Goal: Obtain resource: Obtain resource

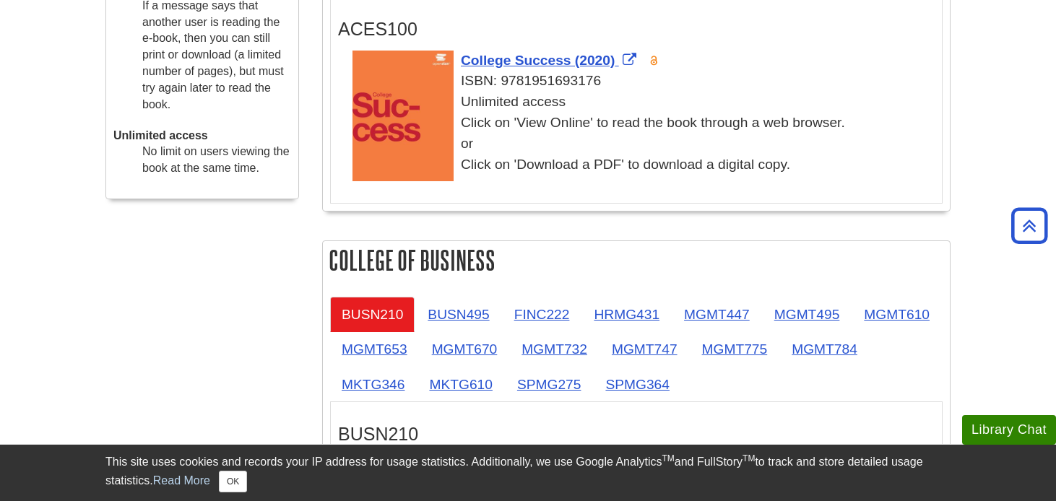
scroll to position [621, 0]
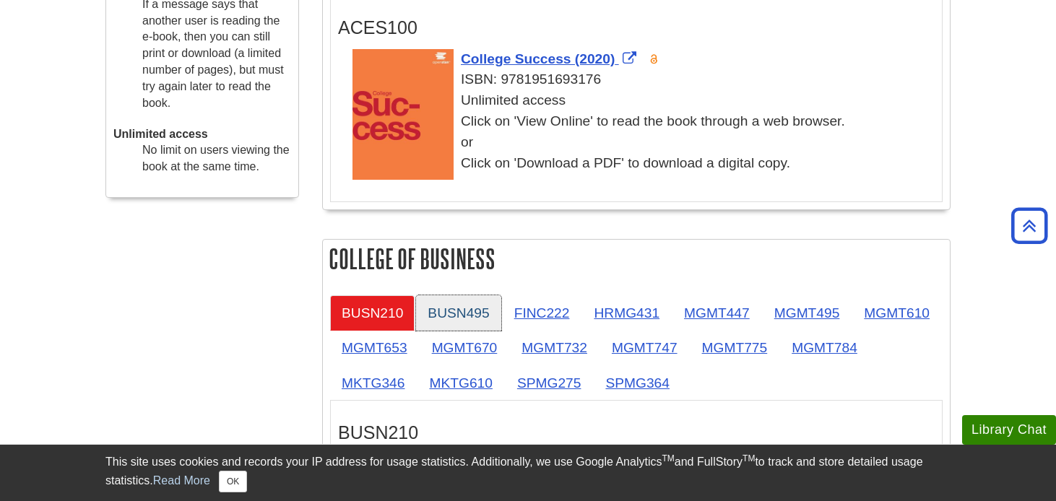
click at [470, 308] on link "BUSN495" at bounding box center [458, 313] width 85 height 35
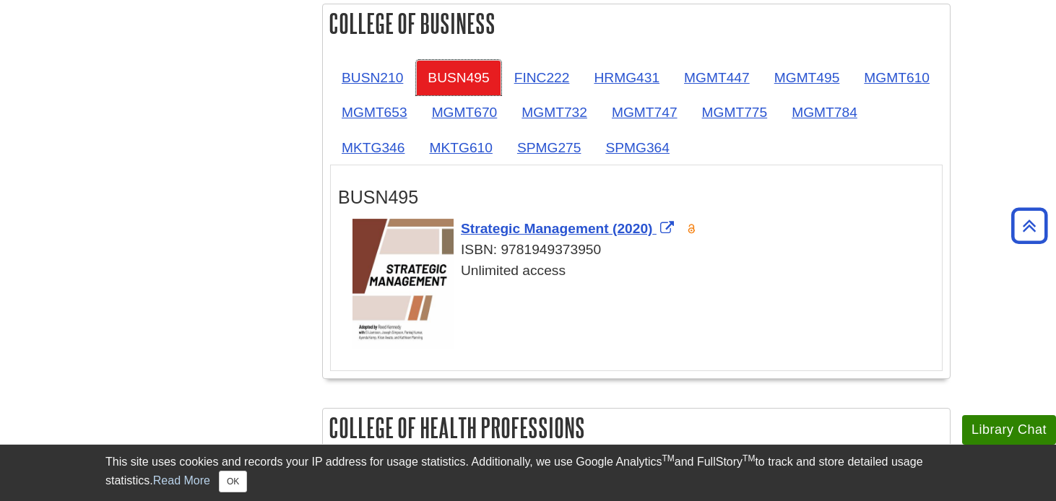
scroll to position [856, 0]
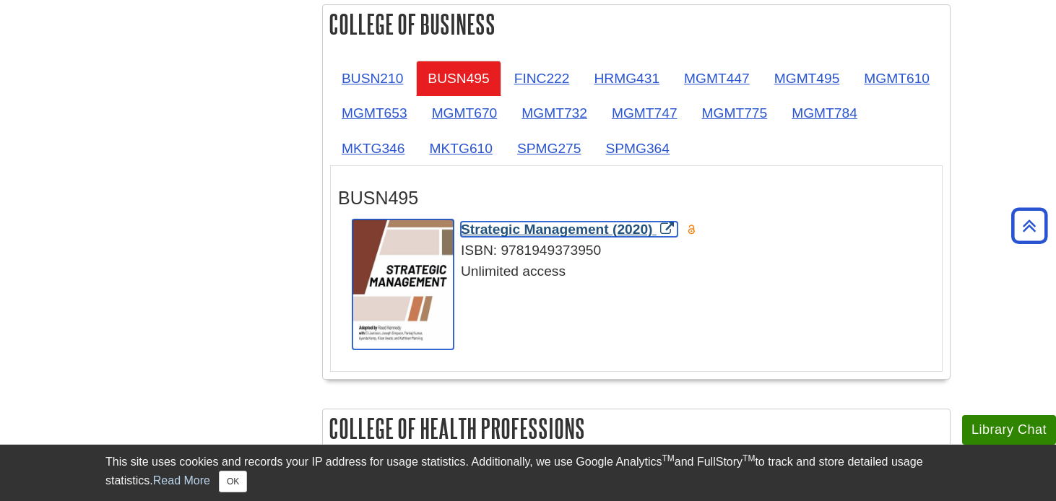
click at [506, 235] on span "Strategic Management (2020)" at bounding box center [557, 229] width 192 height 15
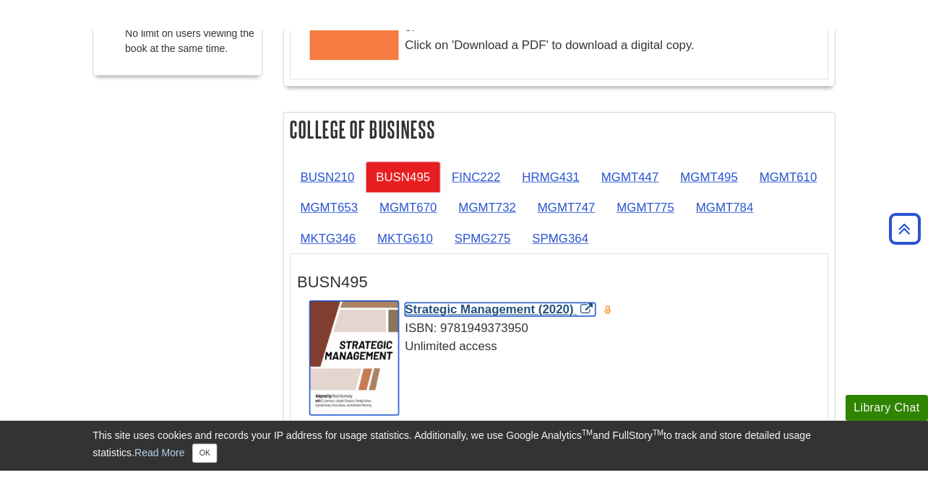
scroll to position [749, 0]
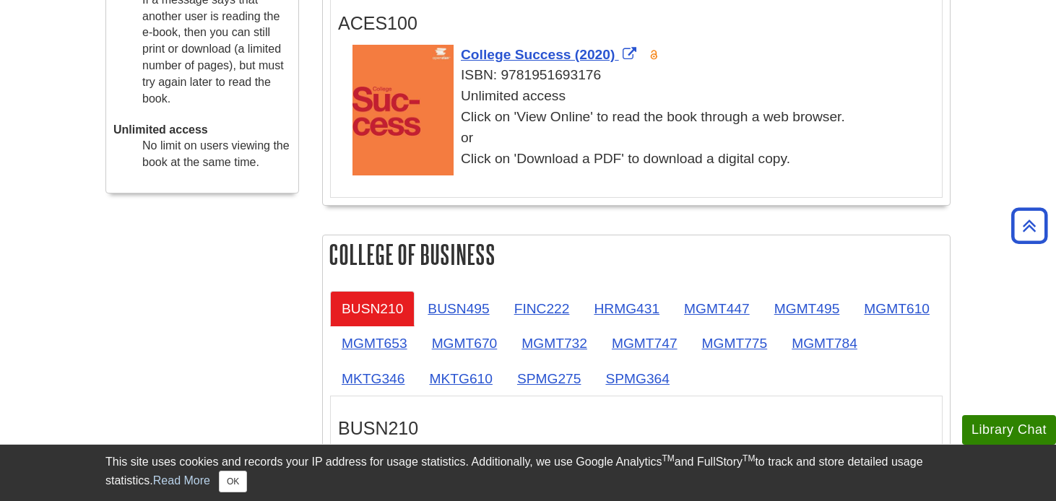
scroll to position [659, 0]
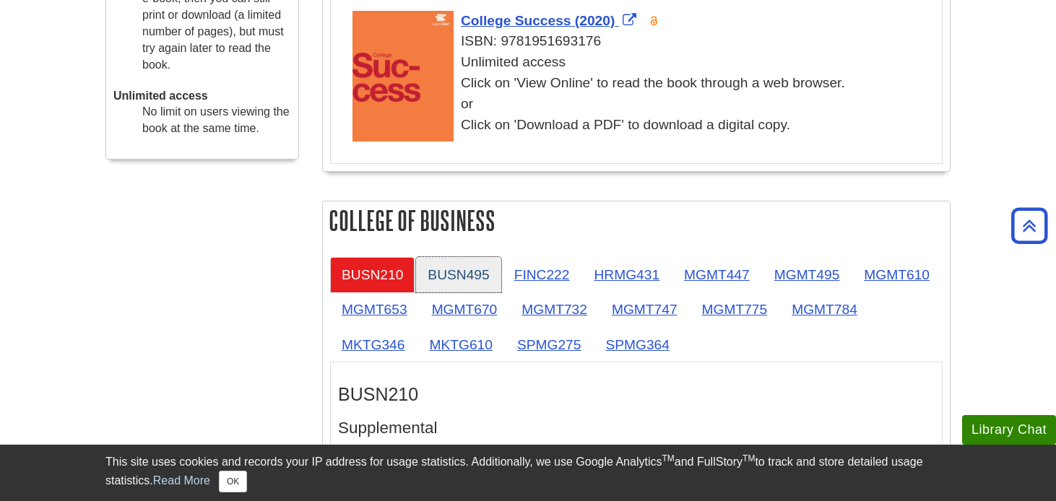
click at [479, 279] on link "BUSN495" at bounding box center [458, 274] width 85 height 35
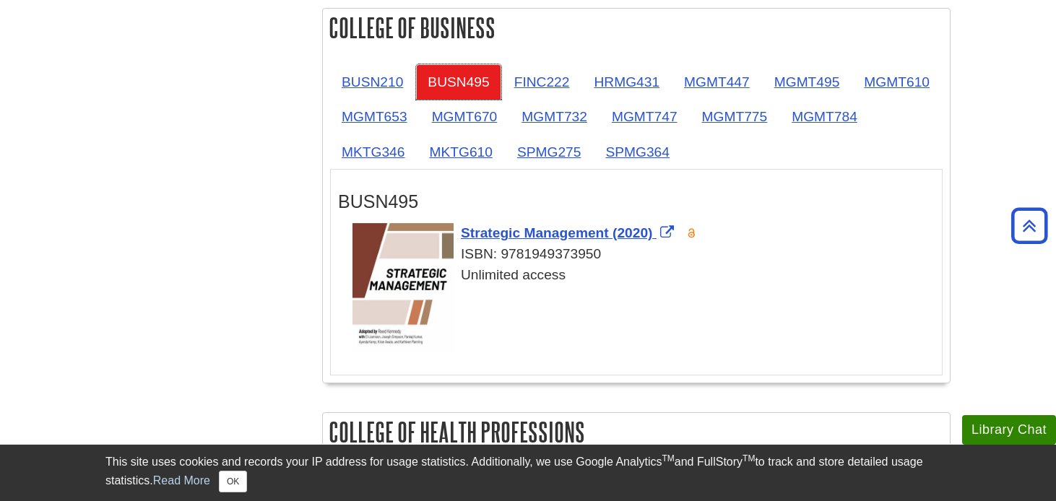
scroll to position [859, 0]
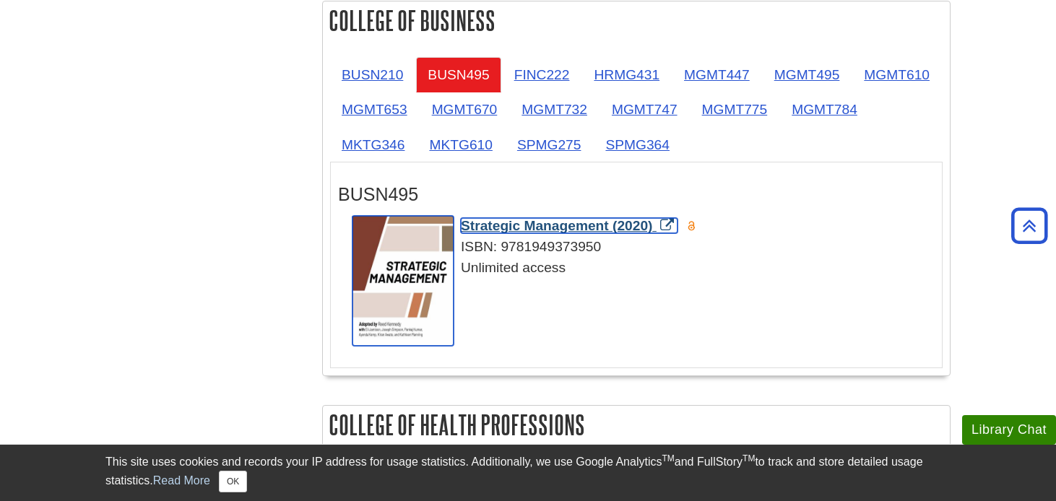
click at [539, 229] on span "Strategic Management (2020)" at bounding box center [557, 225] width 192 height 15
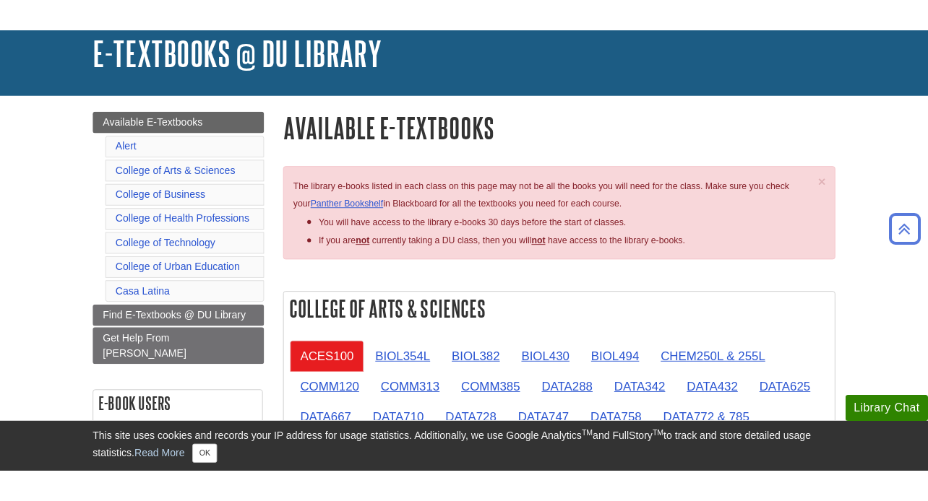
scroll to position [0, 0]
